Goal: Task Accomplishment & Management: Use online tool/utility

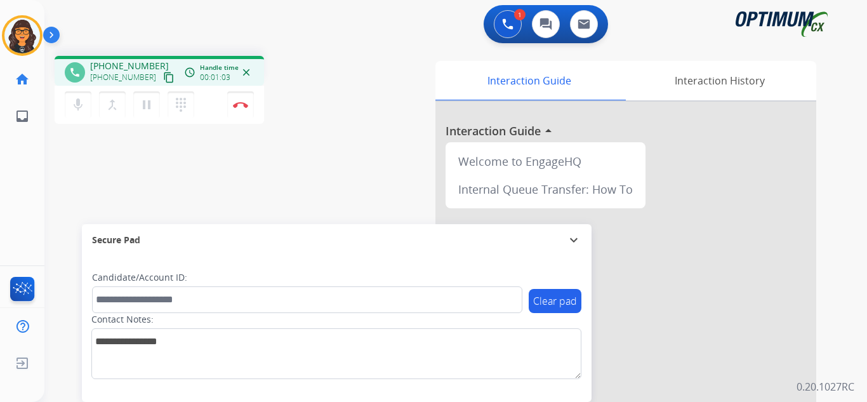
click at [163, 77] on mat-icon "content_copy" at bounding box center [168, 77] width 11 height 11
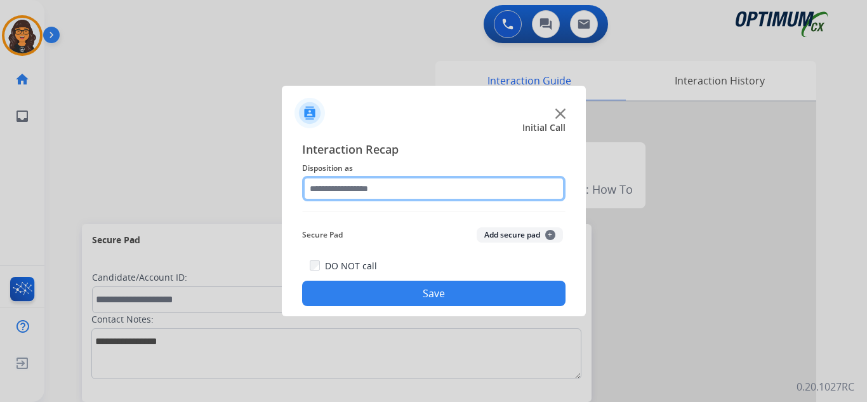
click at [326, 182] on input "text" at bounding box center [433, 188] width 263 height 25
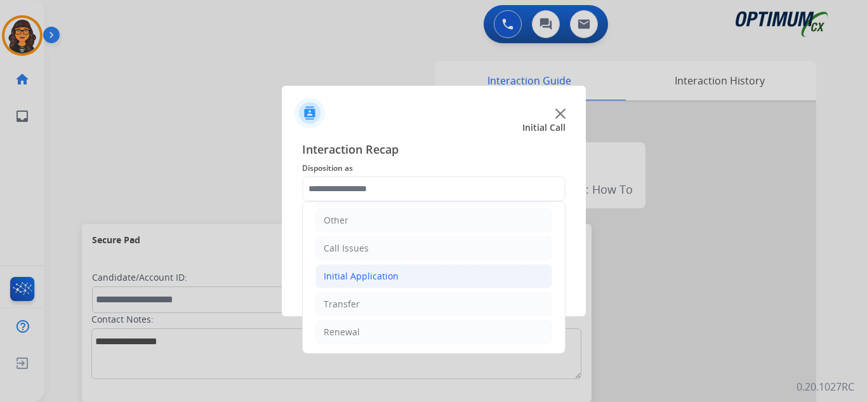
click at [368, 274] on div "Initial Application" at bounding box center [361, 276] width 75 height 13
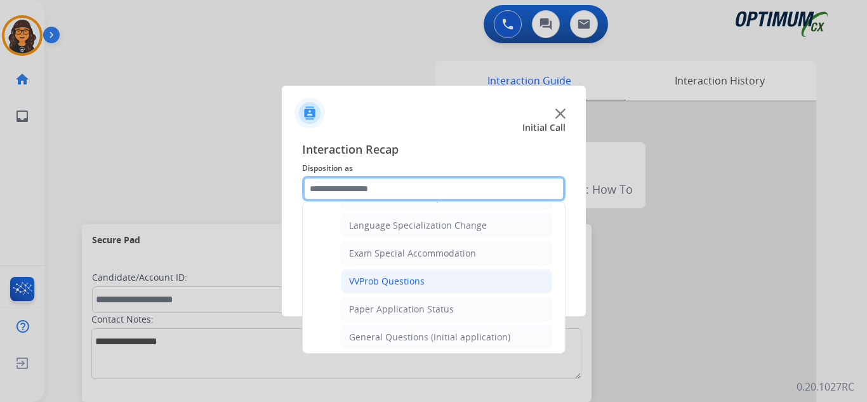
scroll to position [594, 0]
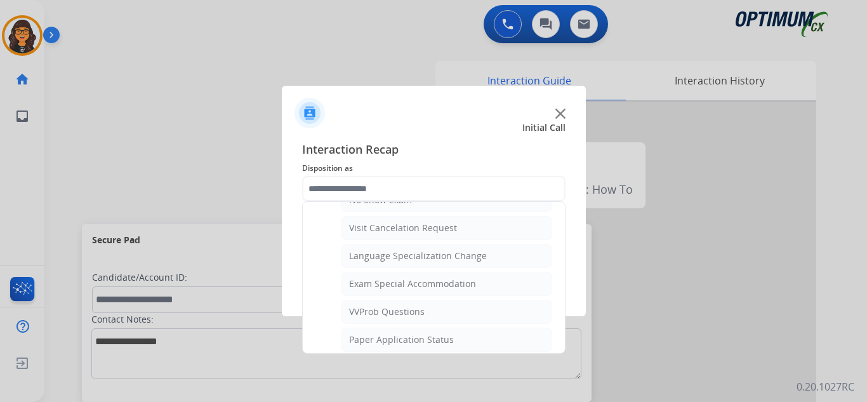
click at [422, 223] on div "Visit Cancelation Request" at bounding box center [403, 228] width 108 height 13
type input "**********"
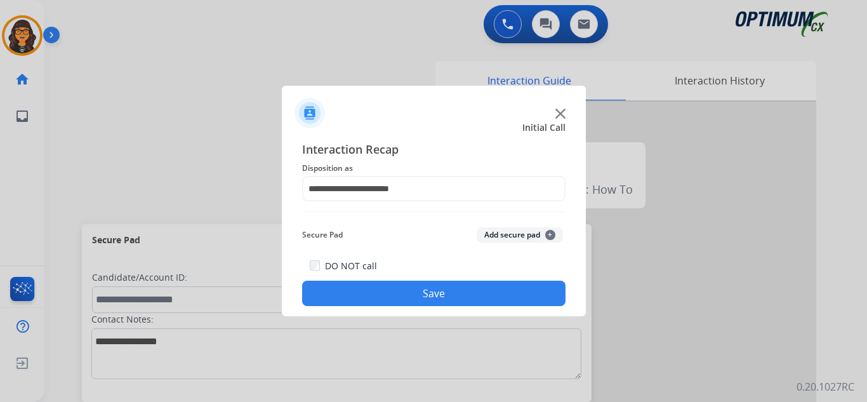
click at [419, 290] on button "Save" at bounding box center [433, 293] width 263 height 25
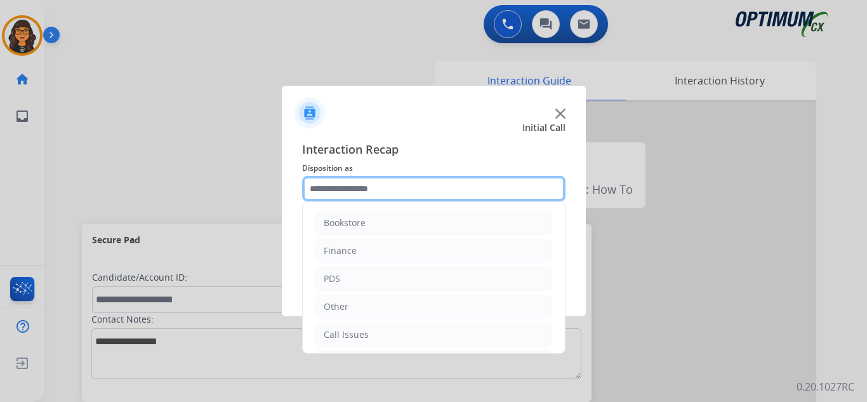
click at [342, 195] on input "text" at bounding box center [433, 188] width 263 height 25
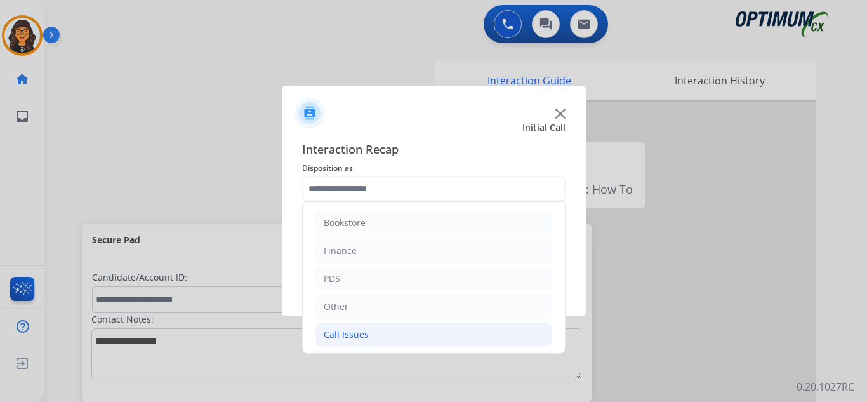
click at [338, 339] on div "Call Issues" at bounding box center [346, 334] width 45 height 13
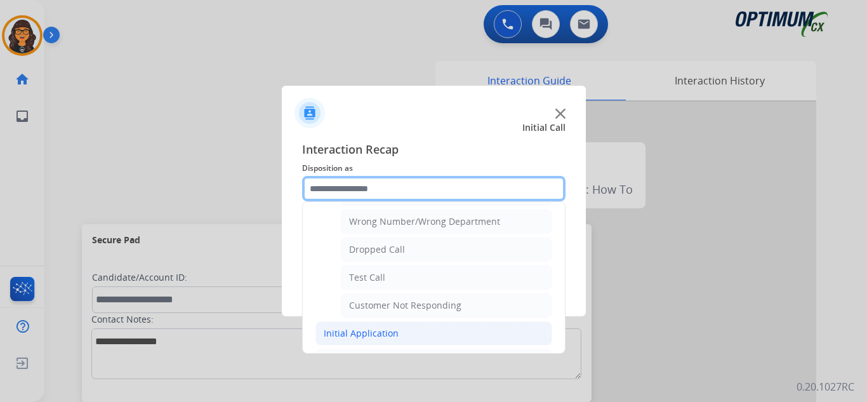
scroll to position [190, 0]
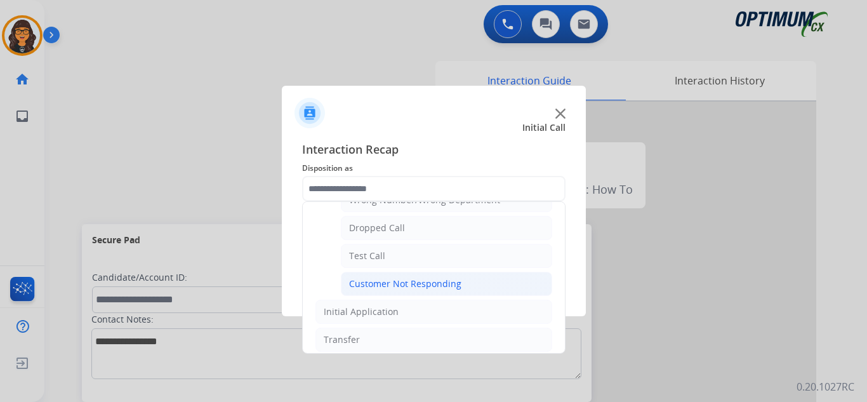
click at [397, 288] on div "Customer Not Responding" at bounding box center [405, 283] width 112 height 13
type input "**********"
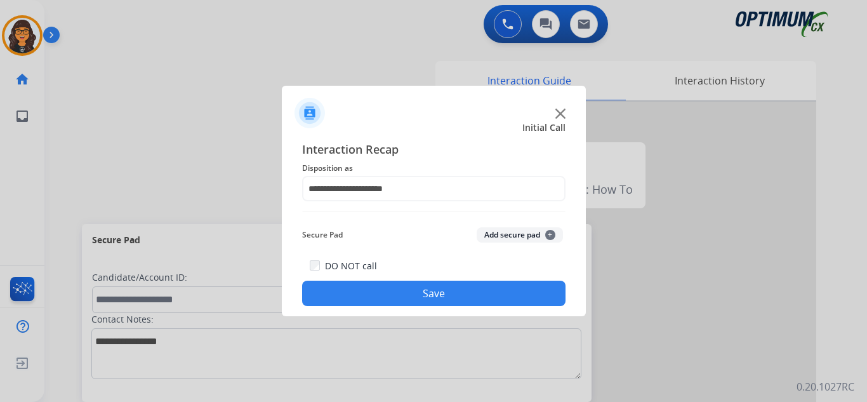
click at [404, 296] on button "Save" at bounding box center [433, 293] width 263 height 25
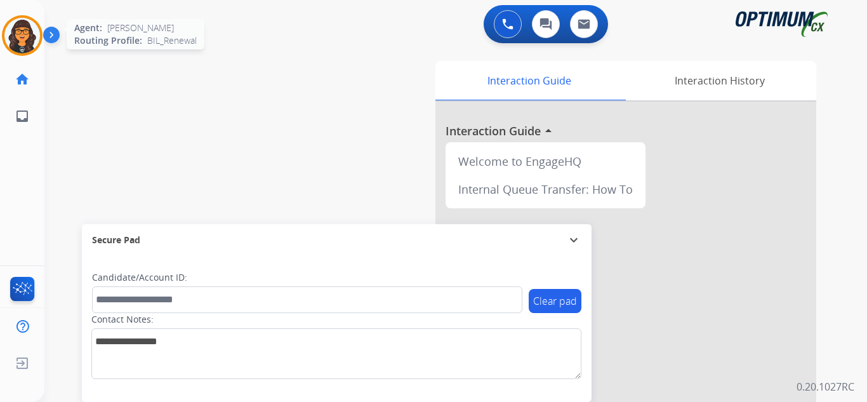
click at [19, 22] on img at bounding box center [22, 36] width 36 height 36
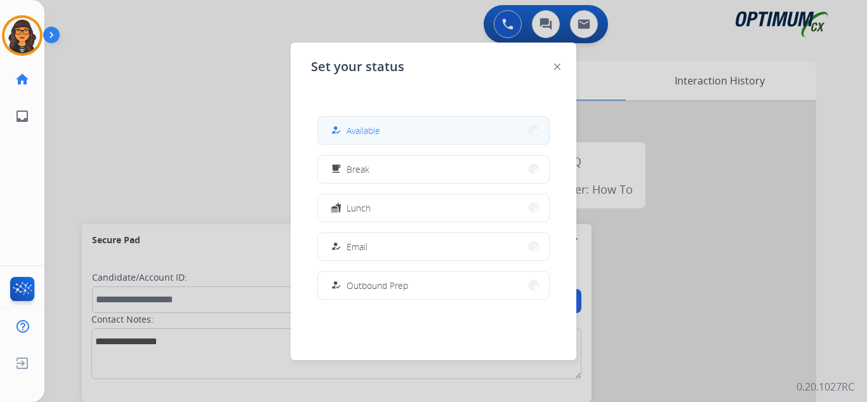
click at [366, 137] on span "Available" at bounding box center [364, 130] width 34 height 13
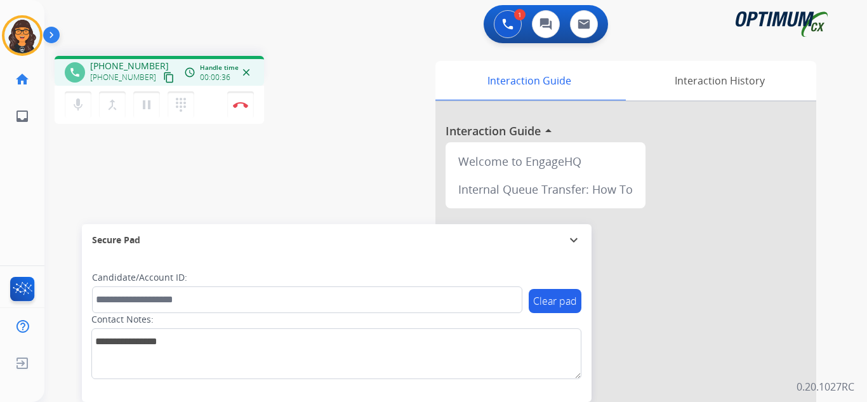
click at [163, 80] on mat-icon "content_copy" at bounding box center [168, 77] width 11 height 11
click at [241, 98] on button "Disconnect" at bounding box center [240, 104] width 27 height 27
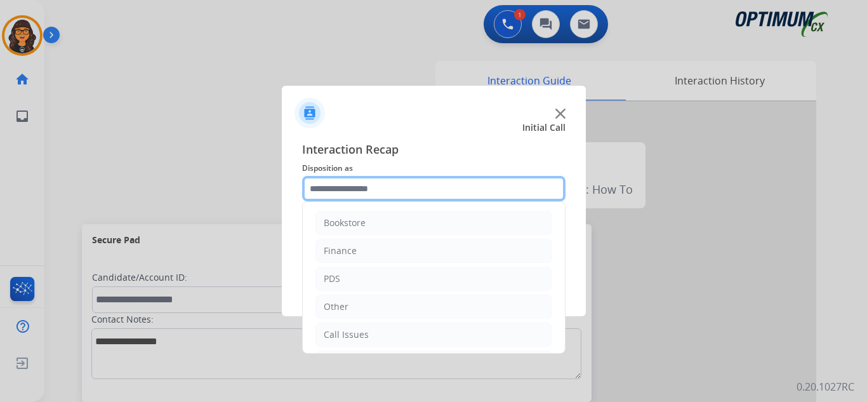
click at [326, 186] on input "text" at bounding box center [433, 188] width 263 height 25
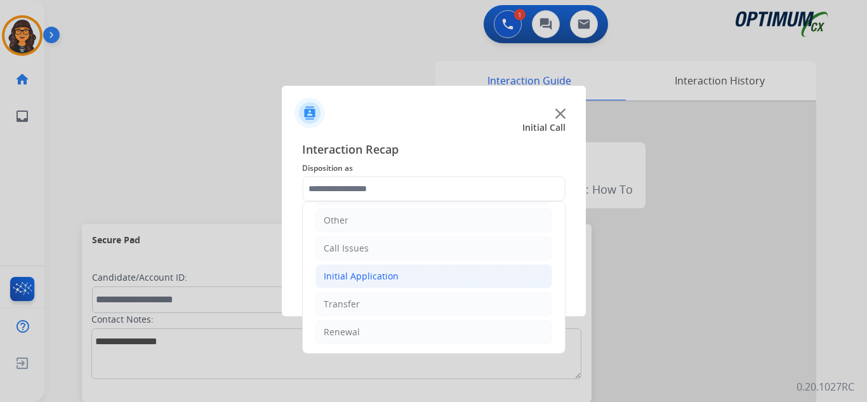
click at [377, 274] on div "Initial Application" at bounding box center [361, 276] width 75 height 13
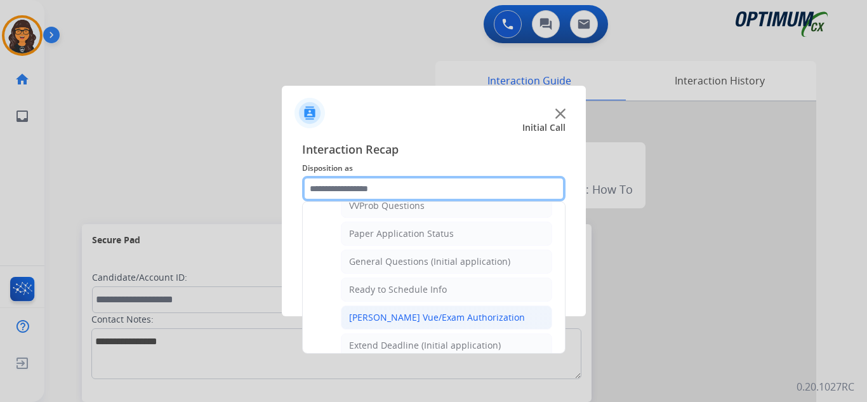
scroll to position [721, 0]
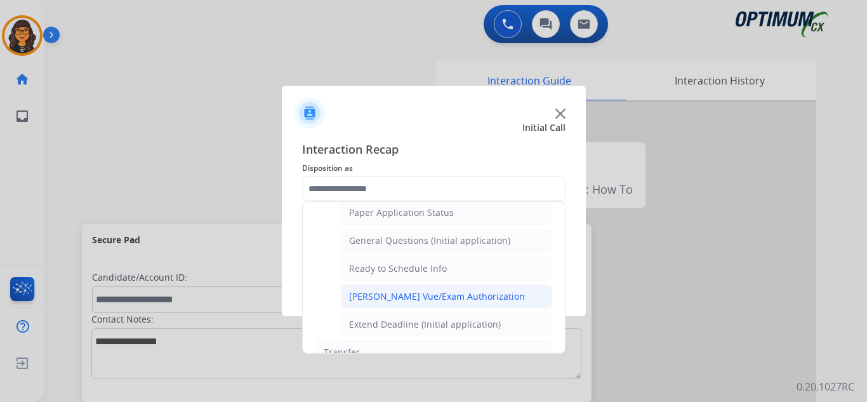
click at [410, 297] on div "[PERSON_NAME] Vue/Exam Authorization" at bounding box center [437, 296] width 176 height 13
type input "**********"
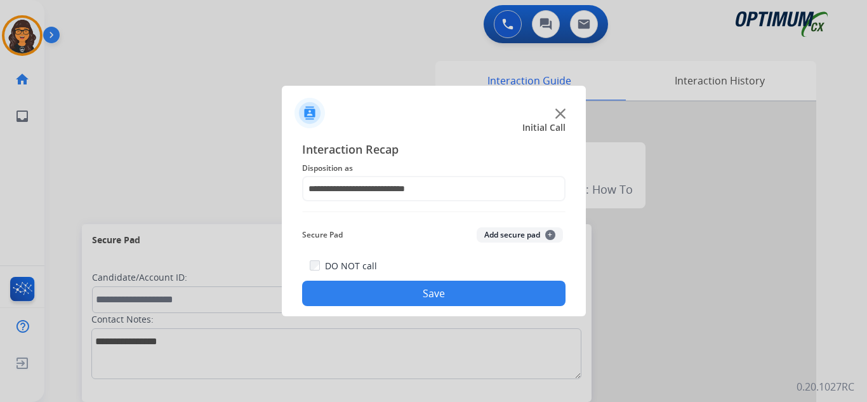
click at [410, 297] on button "Save" at bounding box center [433, 293] width 263 height 25
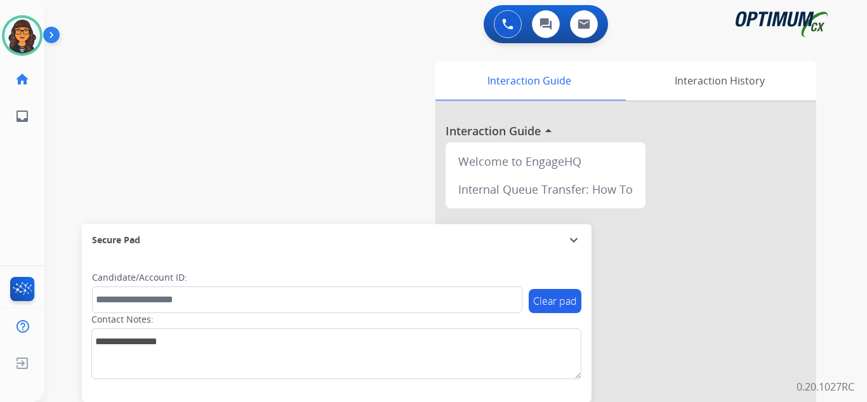
drag, startPoint x: 14, startPoint y: 32, endPoint x: 45, endPoint y: 43, distance: 33.1
click at [14, 32] on img at bounding box center [22, 36] width 36 height 36
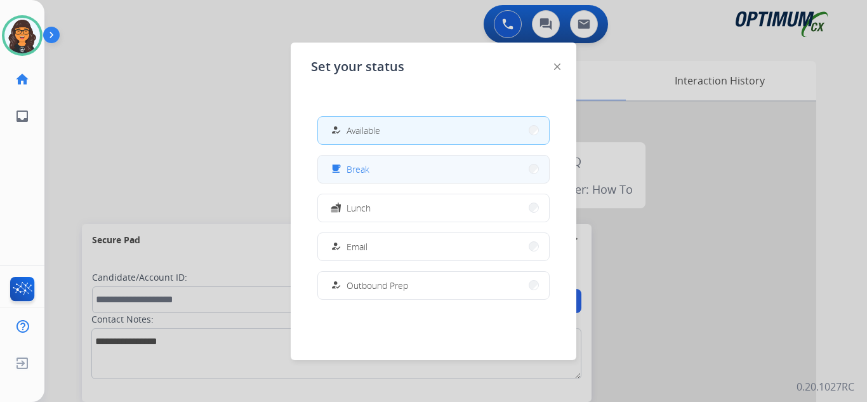
click at [380, 163] on button "free_breakfast Break" at bounding box center [433, 169] width 231 height 27
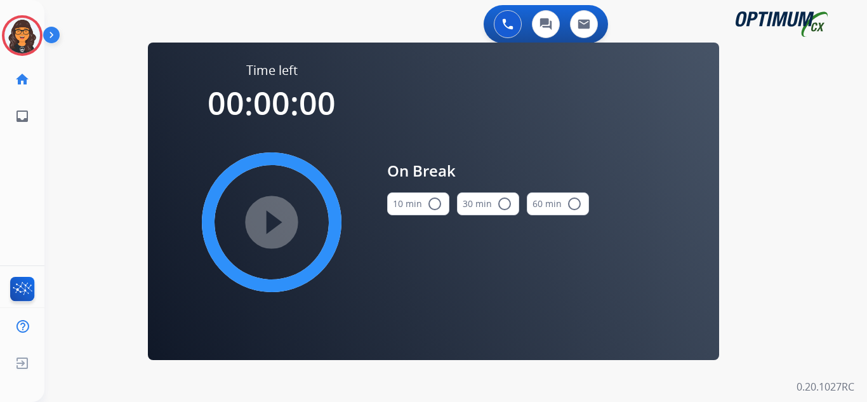
click at [417, 204] on button "10 min radio_button_unchecked" at bounding box center [418, 203] width 62 height 23
drag, startPoint x: 278, startPoint y: 222, endPoint x: 307, endPoint y: 227, distance: 29.0
click at [277, 223] on mat-icon "play_circle_filled" at bounding box center [271, 222] width 15 height 15
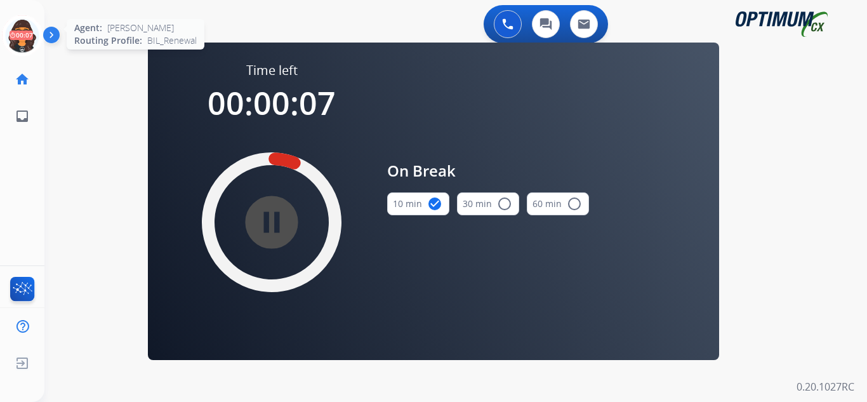
click at [26, 37] on icon at bounding box center [22, 35] width 41 height 41
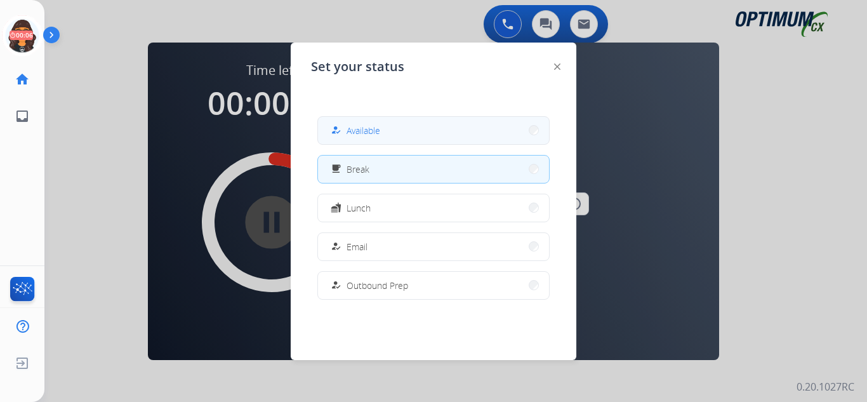
click at [364, 133] on span "Available" at bounding box center [364, 130] width 34 height 13
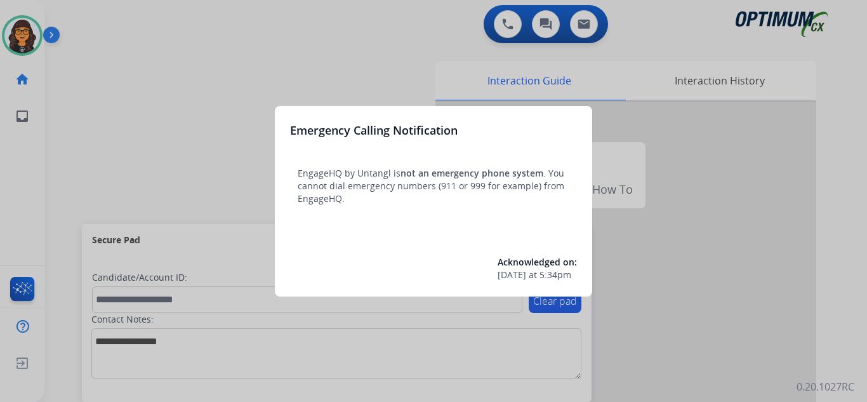
click at [79, 26] on div at bounding box center [433, 201] width 867 height 402
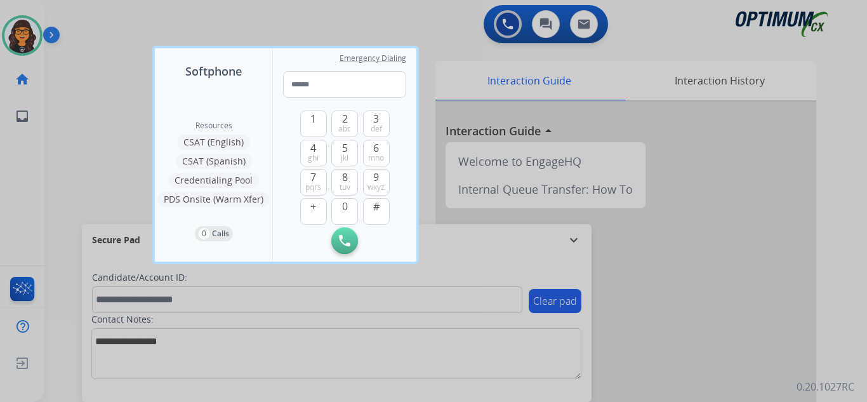
click at [79, 25] on div at bounding box center [433, 201] width 867 height 402
